Goal: Information Seeking & Learning: Find specific fact

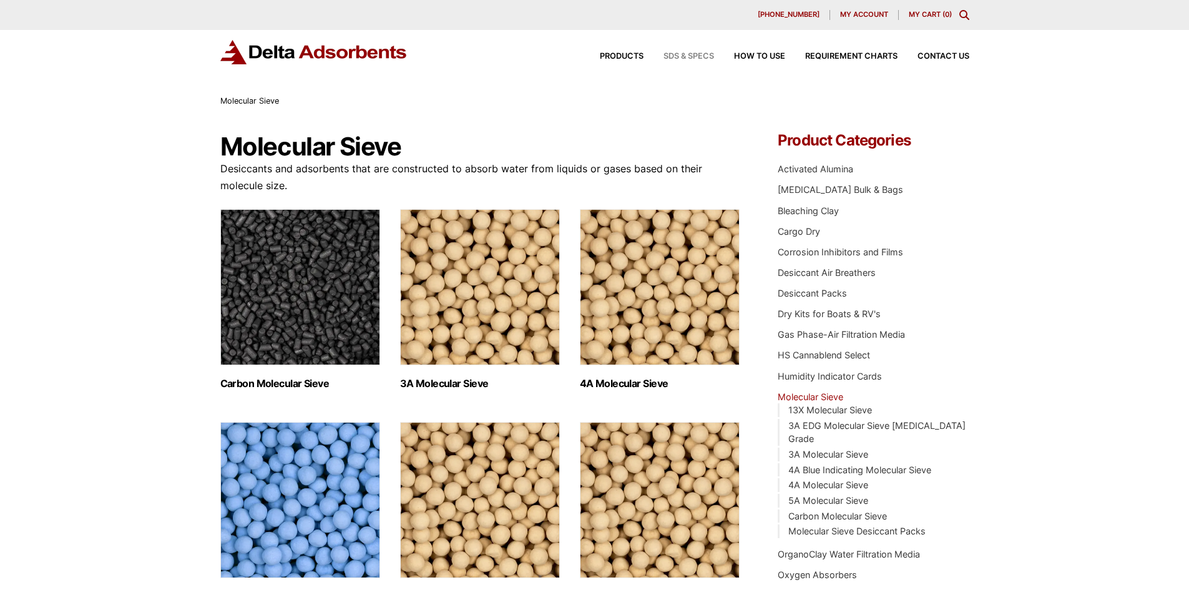
click at [682, 60] on span "SDS & SPECS" at bounding box center [688, 56] width 51 height 8
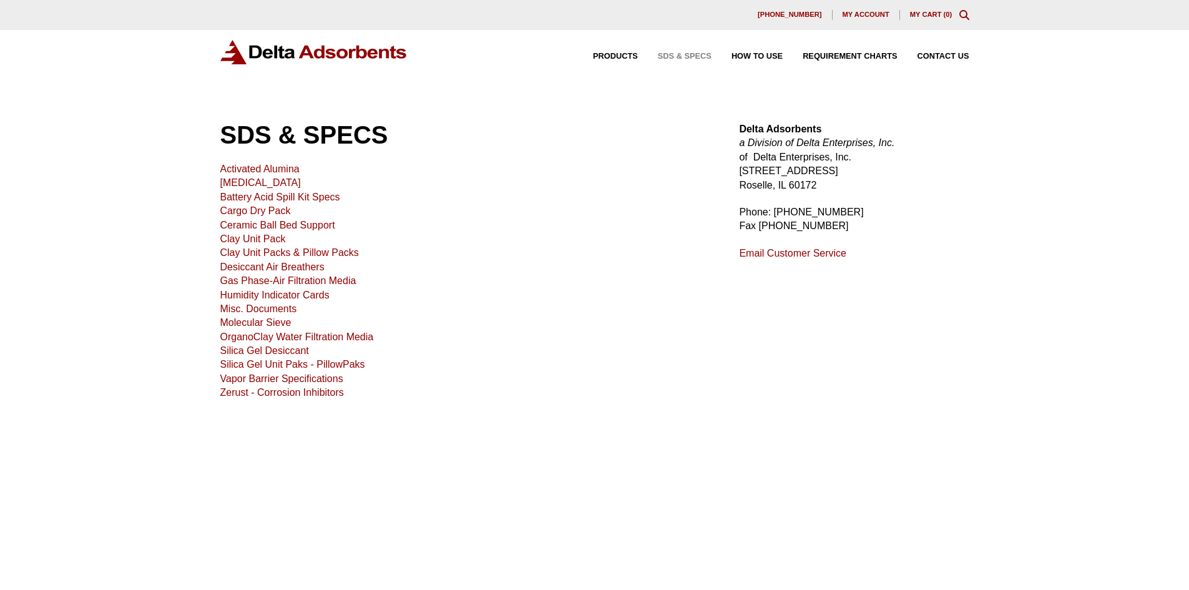
click at [963, 16] on icon "Toggle Modal Content" at bounding box center [964, 15] width 10 height 10
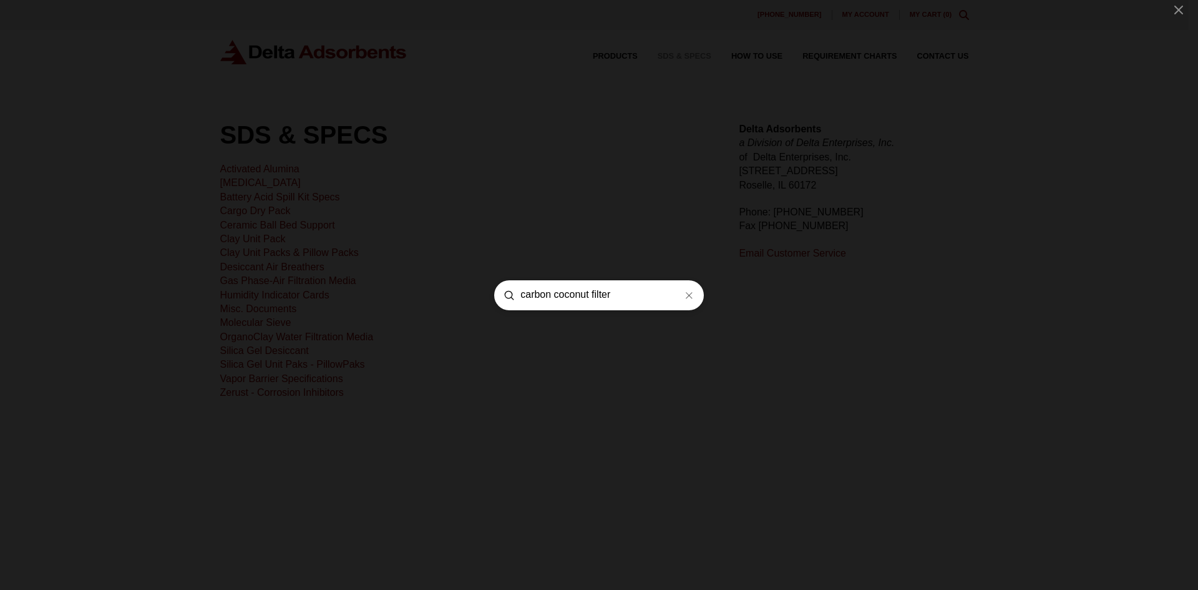
type input "carbon coconut filter"
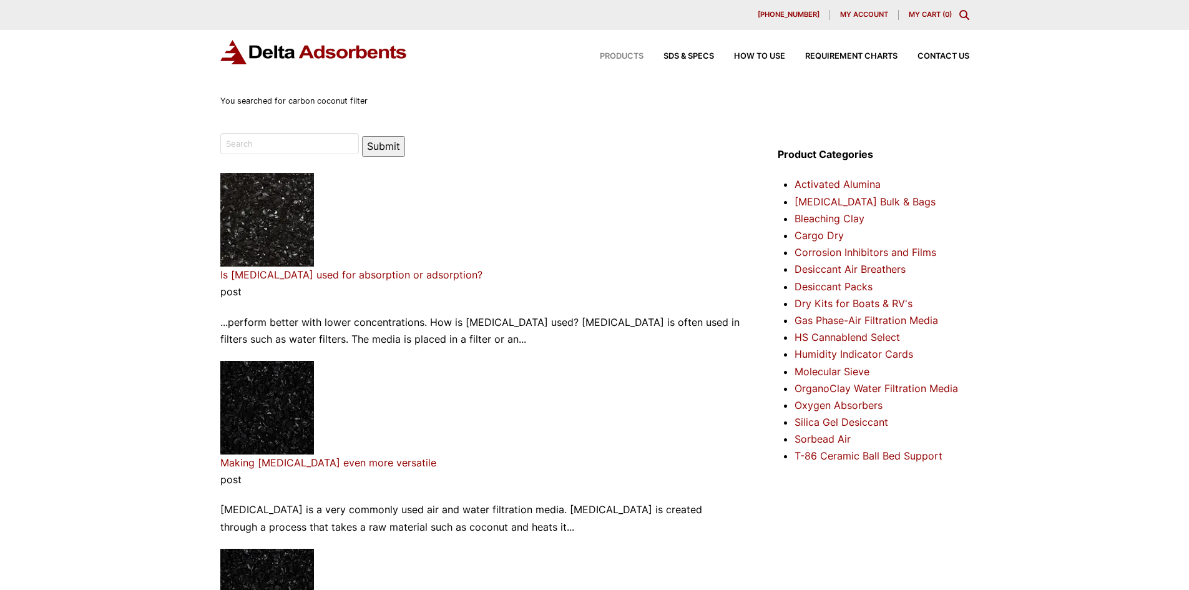
click at [636, 53] on span "Products" at bounding box center [622, 56] width 44 height 8
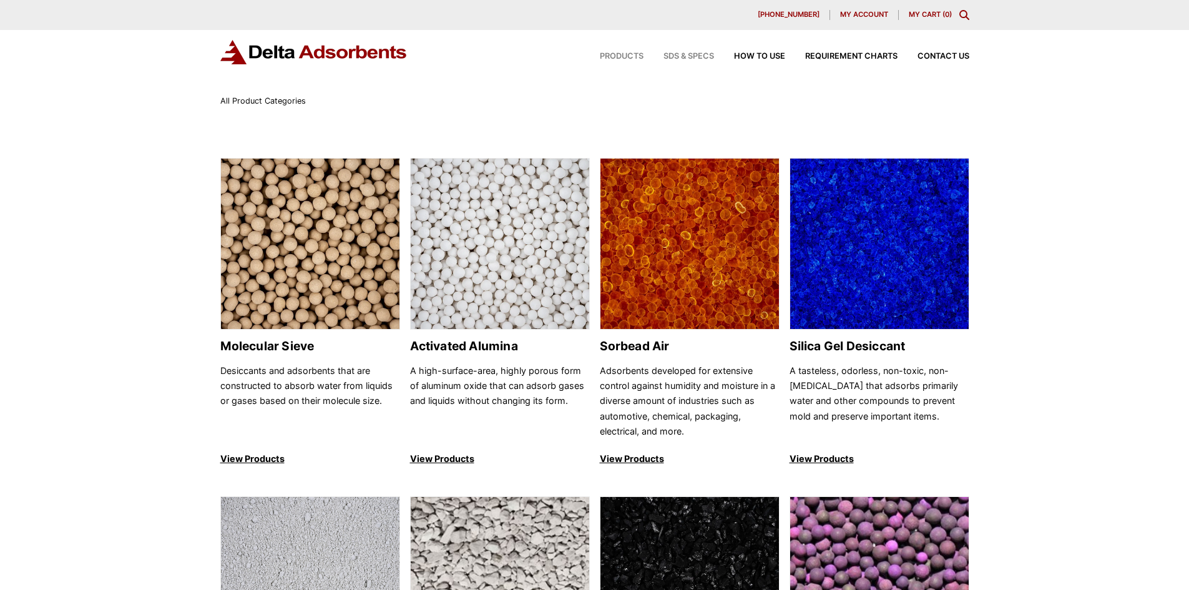
click at [698, 56] on span "SDS & SPECS" at bounding box center [688, 56] width 51 height 8
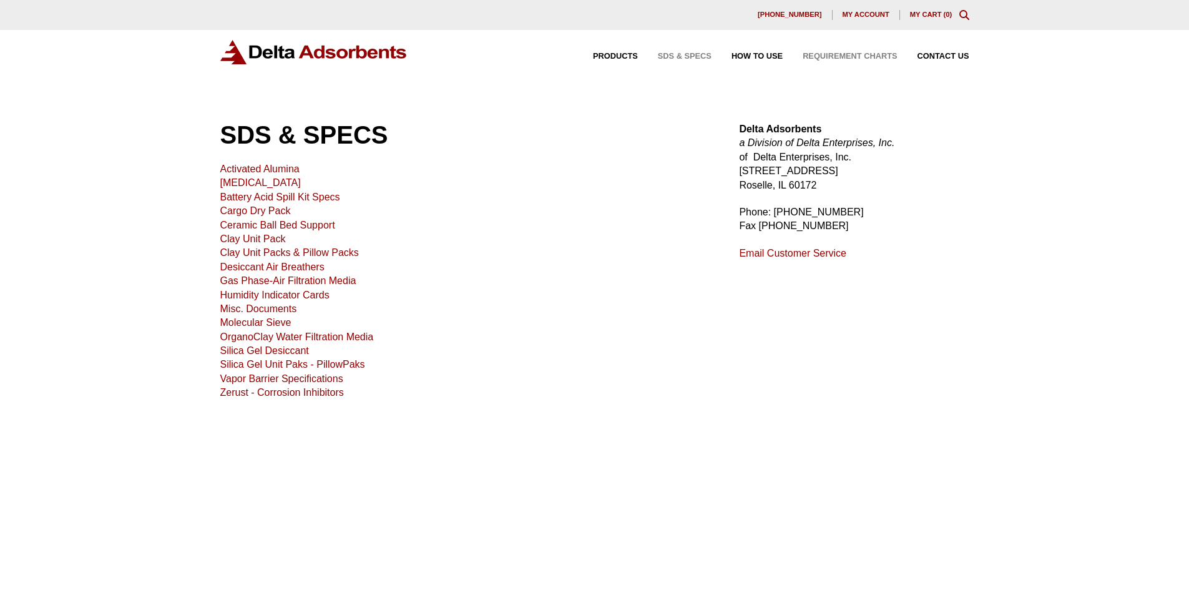
click at [849, 57] on span "Requirement Charts" at bounding box center [850, 56] width 94 height 8
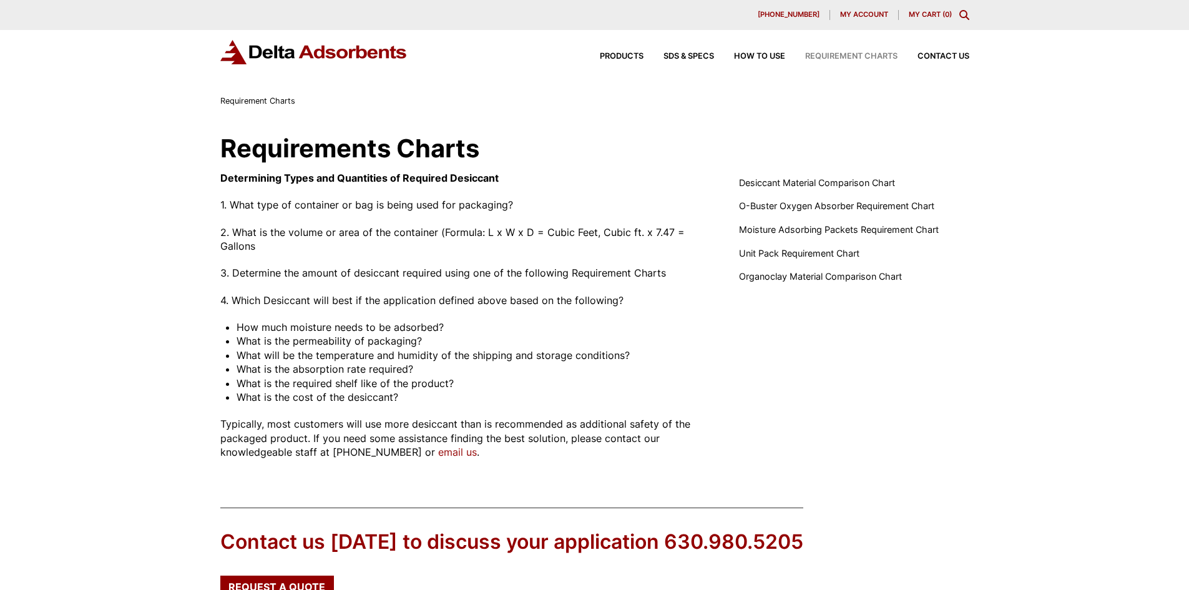
drag, startPoint x: 968, startPoint y: 16, endPoint x: 961, endPoint y: 19, distance: 7.5
click at [964, 18] on icon "Toggle Modal Content" at bounding box center [964, 15] width 10 height 10
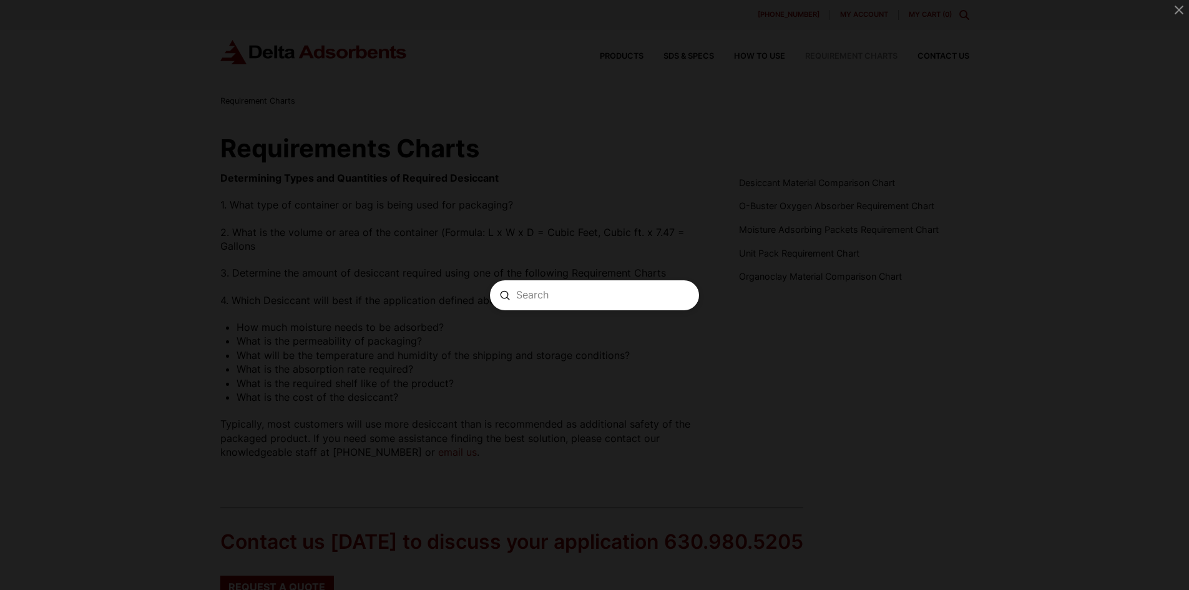
paste input "Activated Carbon Coconut Shell Granular Specs"
type input "Activated Carbon Coconut Shell Granular Specs"
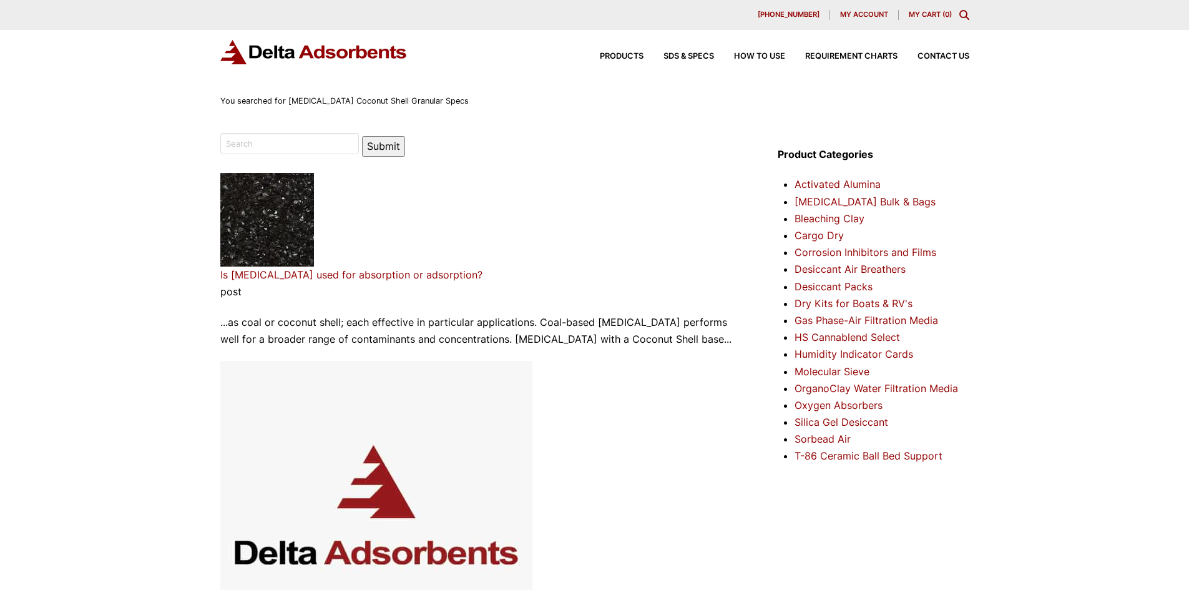
click at [380, 273] on link "Is [MEDICAL_DATA] used for absorption or adsorption?" at bounding box center [351, 274] width 262 height 12
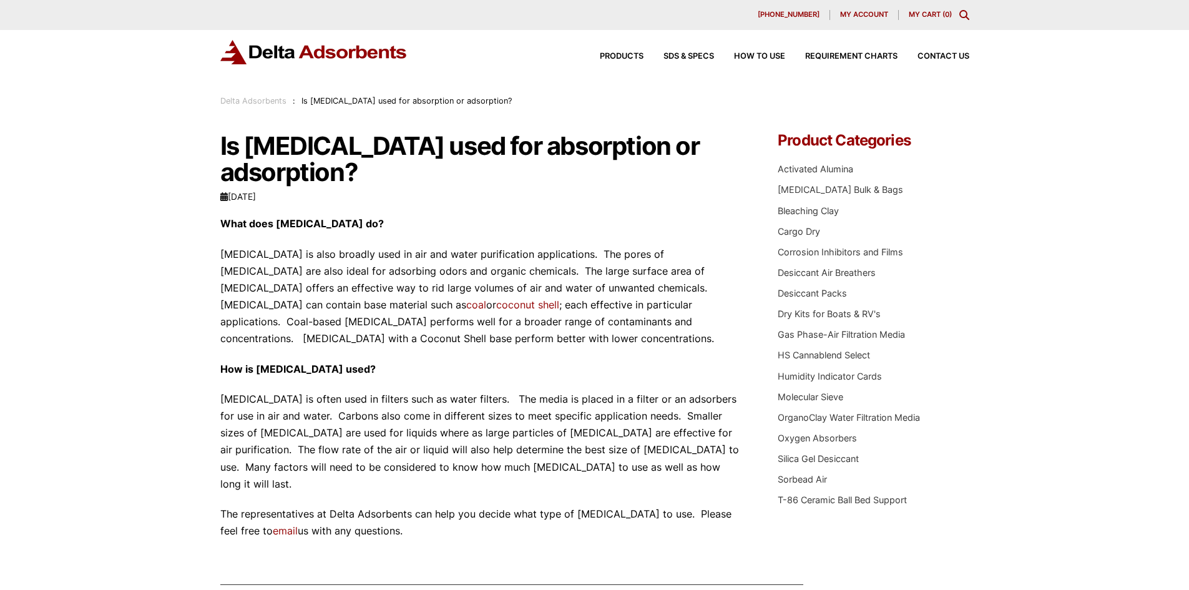
scroll to position [125, 0]
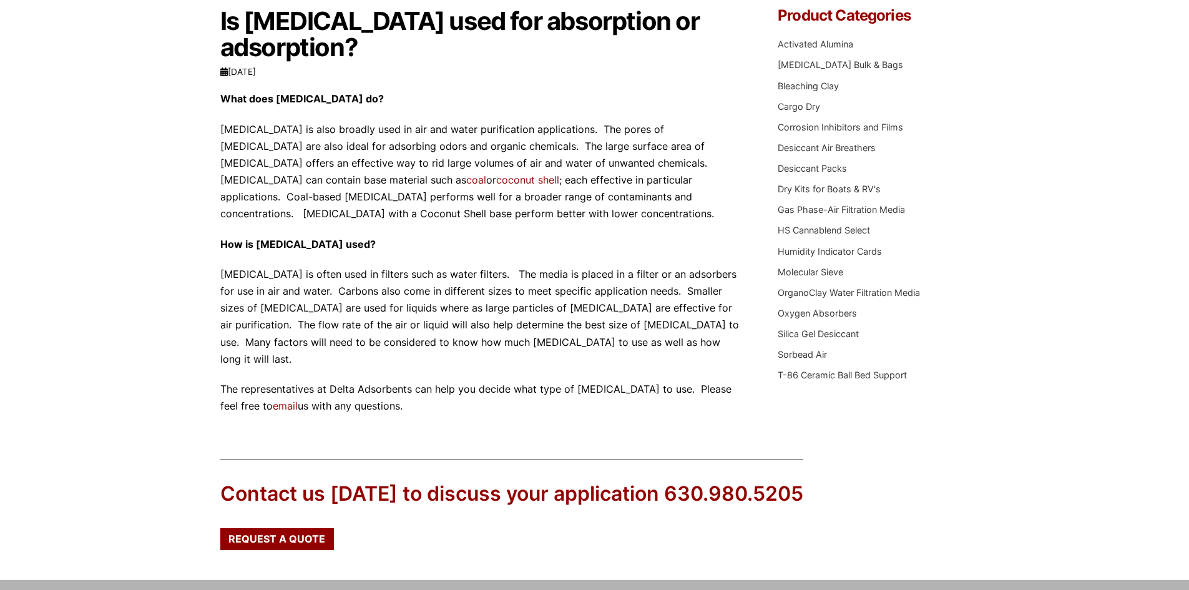
click at [496, 179] on link "coconut shell" at bounding box center [527, 180] width 63 height 12
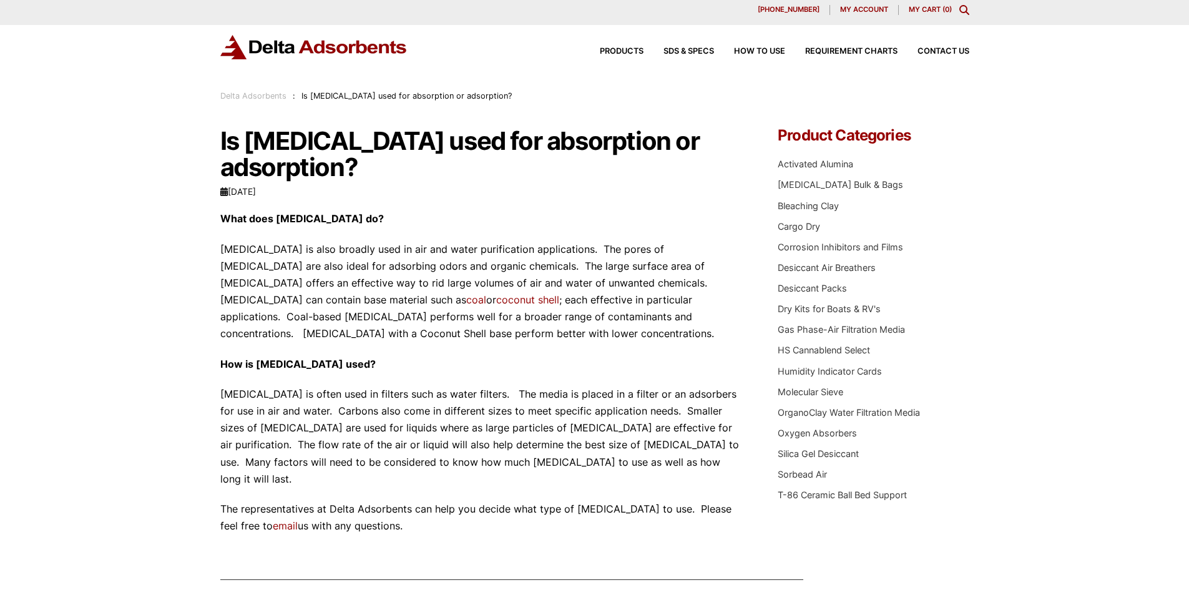
scroll to position [0, 0]
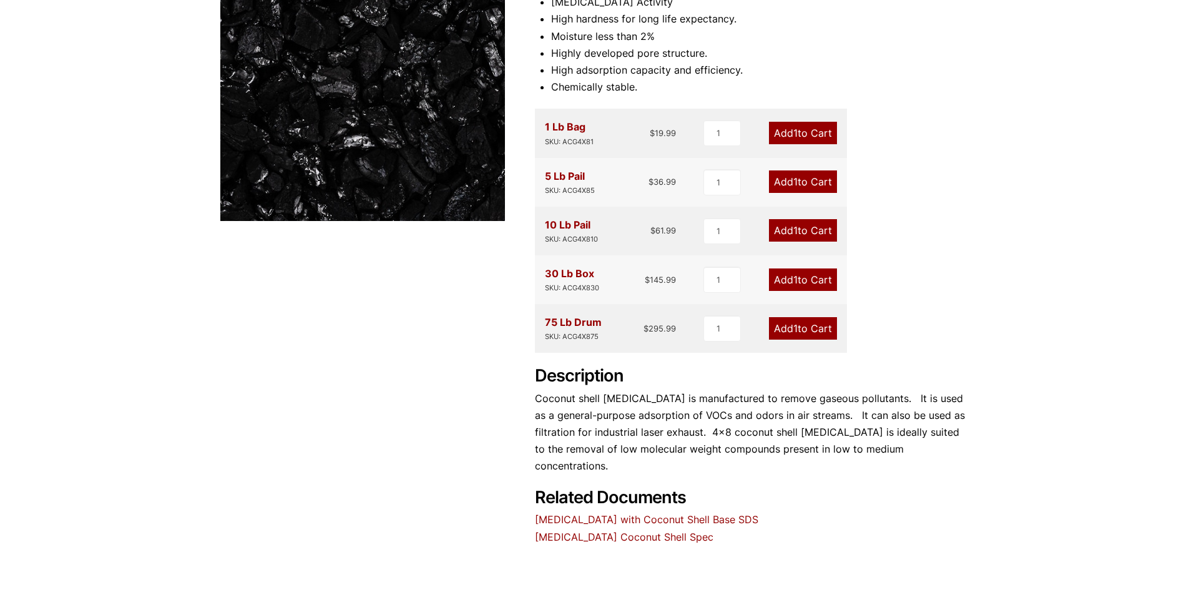
scroll to position [374, 0]
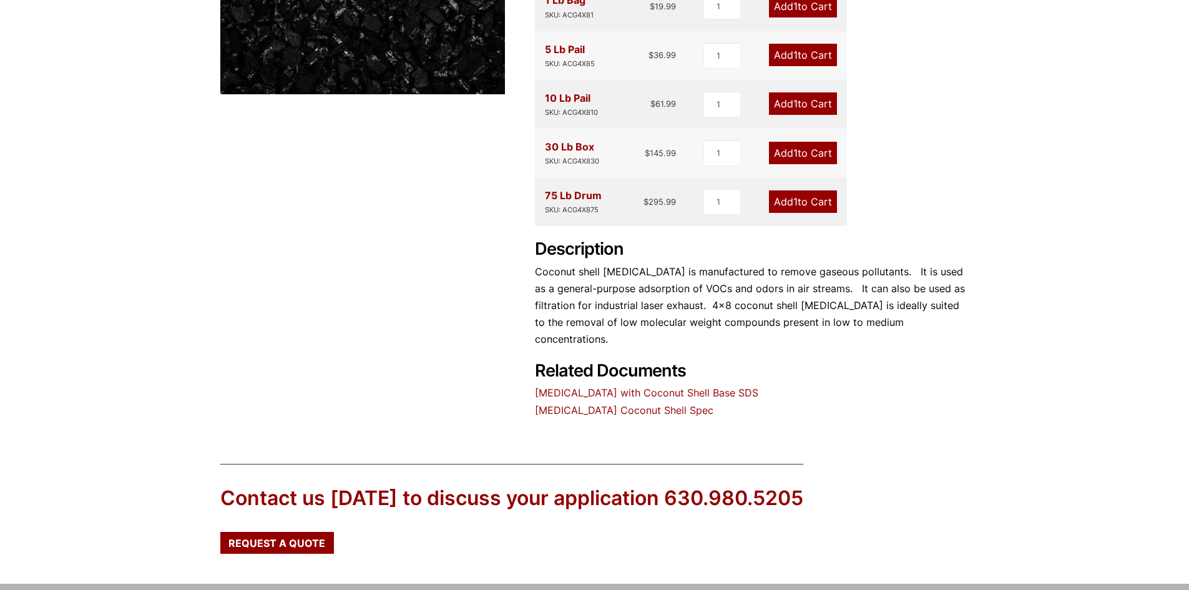
click at [663, 404] on link "Activated Carbon Coconut Shell Spec" at bounding box center [624, 410] width 179 height 12
click at [646, 404] on link "Activated Carbon Coconut Shell Spec" at bounding box center [624, 410] width 179 height 12
click at [728, 386] on link "Activated Carbon with Coconut Shell Base SDS" at bounding box center [646, 392] width 223 height 12
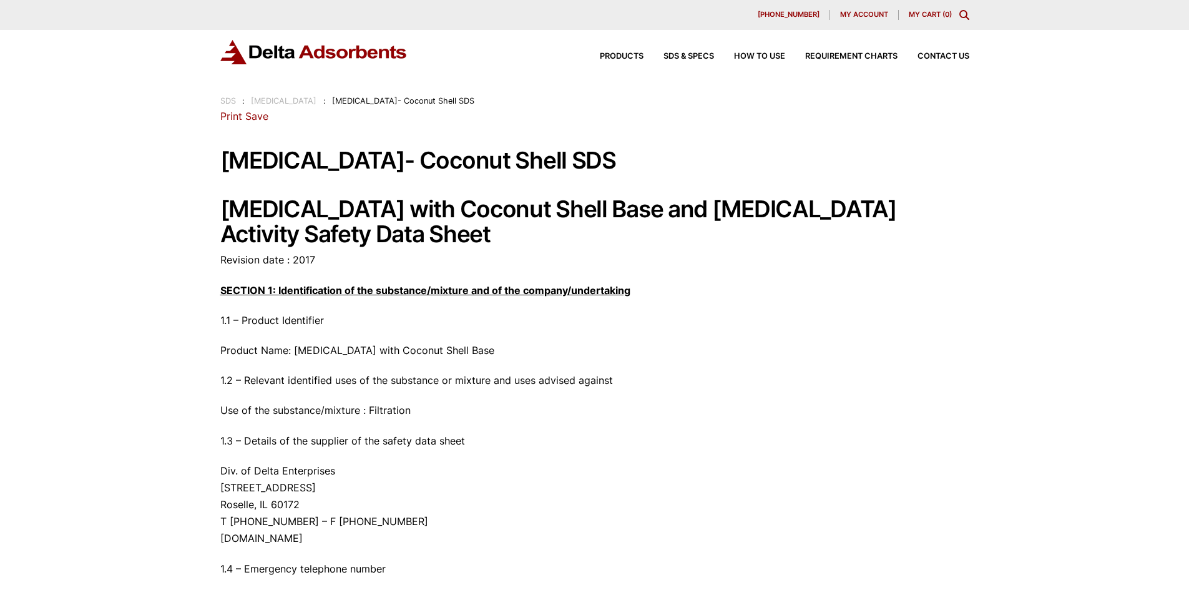
drag, startPoint x: 781, startPoint y: 157, endPoint x: 233, endPoint y: 117, distance: 549.4
click at [233, 117] on link "Print" at bounding box center [231, 116] width 22 height 12
